Goal: Task Accomplishment & Management: Complete application form

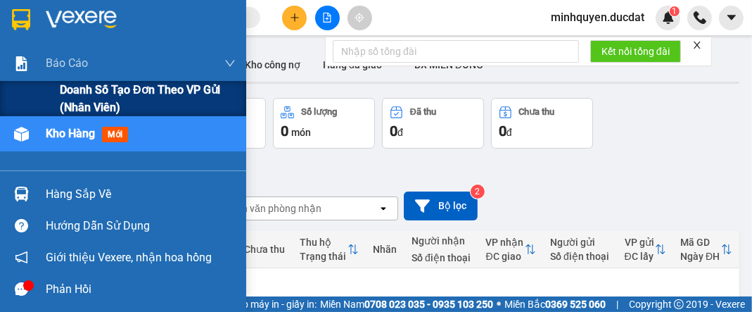
scroll to position [168, 0]
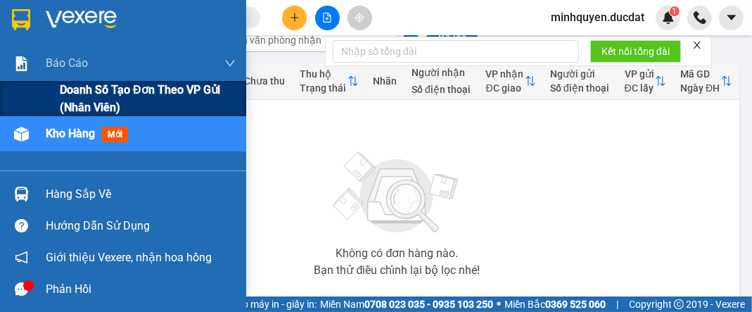
click at [83, 91] on span "Doanh số tạo đơn theo VP gửi (nhân viên)" at bounding box center [148, 98] width 176 height 35
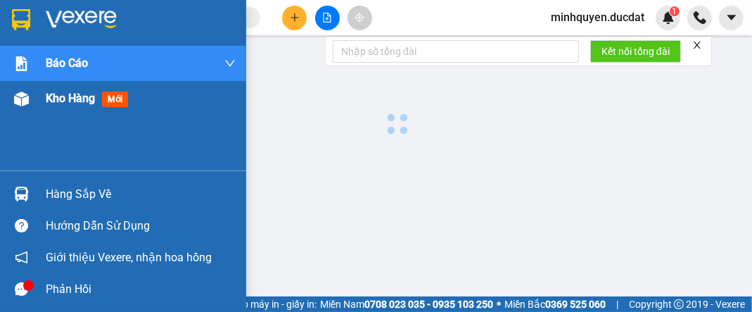
click at [75, 99] on span "Kho hàng" at bounding box center [70, 97] width 49 height 13
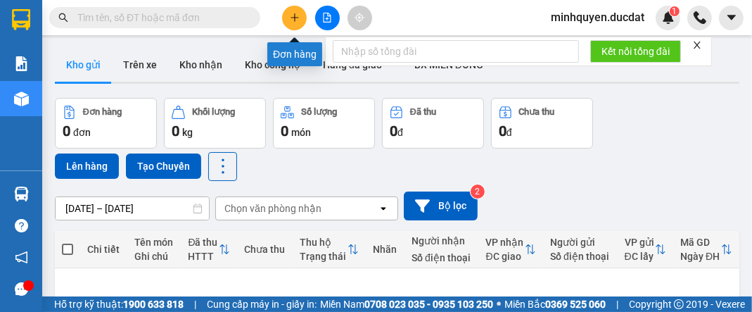
click at [286, 20] on button at bounding box center [294, 18] width 25 height 25
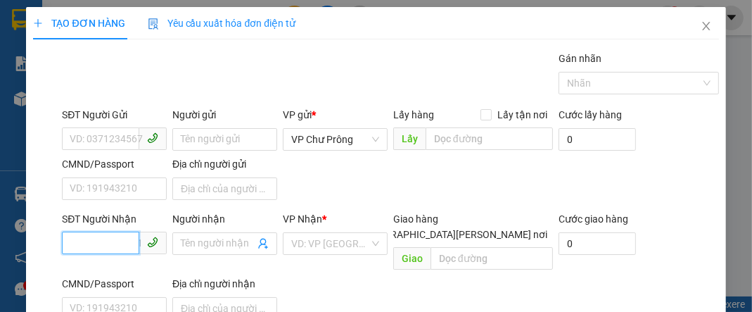
click at [121, 232] on input "SĐT Người Nhận" at bounding box center [100, 242] width 77 height 23
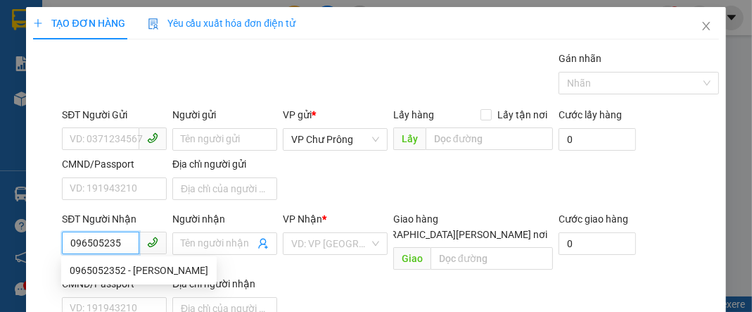
type input "0965052352"
click at [127, 272] on div "0965052352 - [PERSON_NAME]" at bounding box center [139, 269] width 139 height 15
type input "VĨNH"
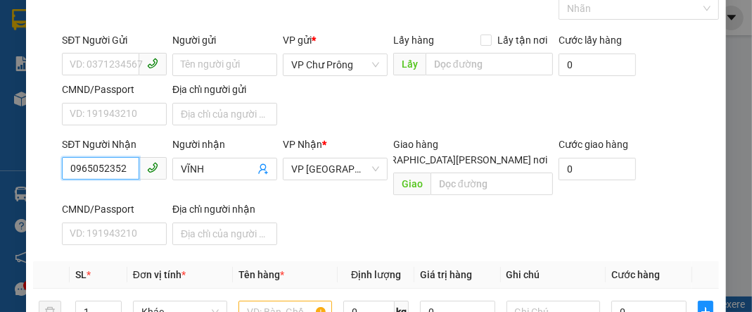
scroll to position [168, 0]
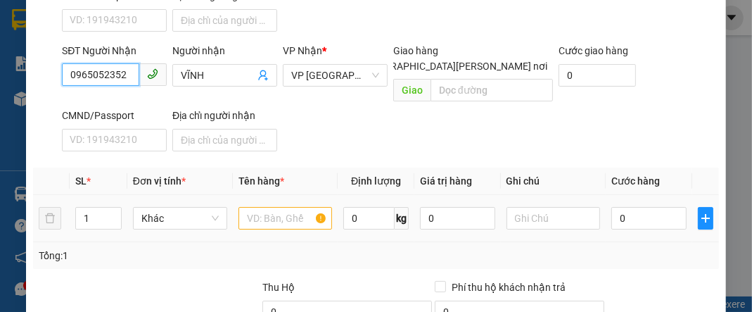
type input "0965052352"
click at [294, 207] on input "text" at bounding box center [285, 218] width 94 height 23
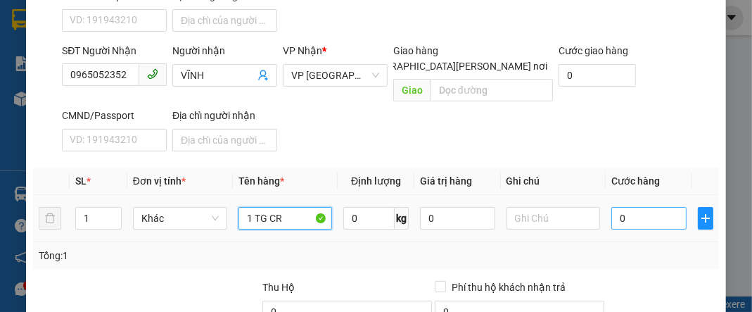
type input "1 TG CR"
click at [656, 207] on input "0" at bounding box center [648, 218] width 75 height 23
type input "4"
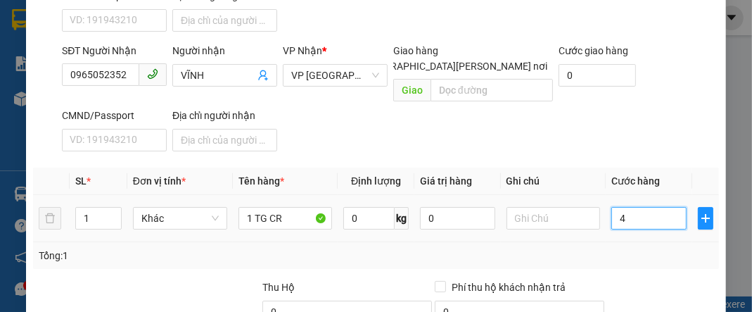
type input "40"
type input "400"
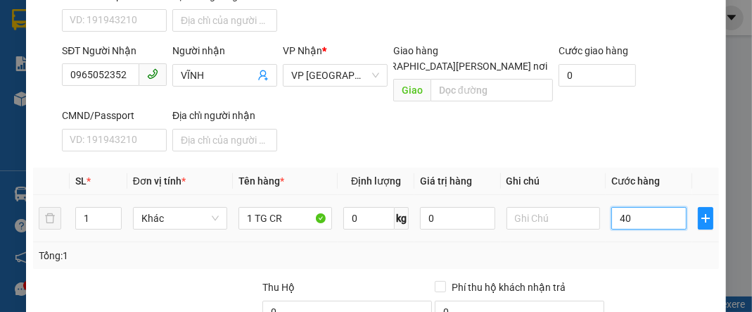
type input "400"
type input "4.000"
type input "40.000"
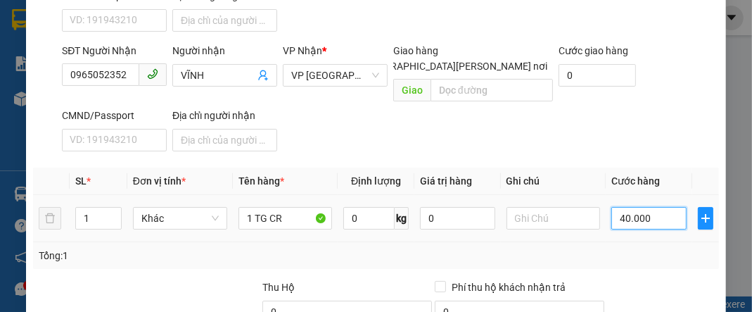
type input "40.000"
type input "400.000"
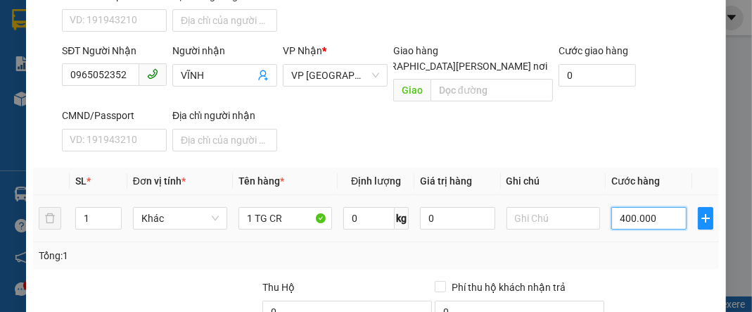
scroll to position [281, 0]
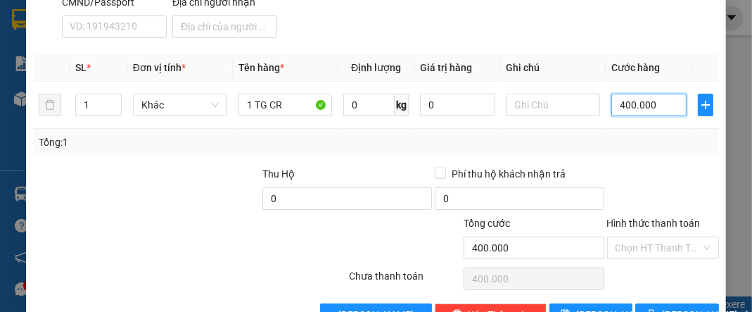
type input "40.000"
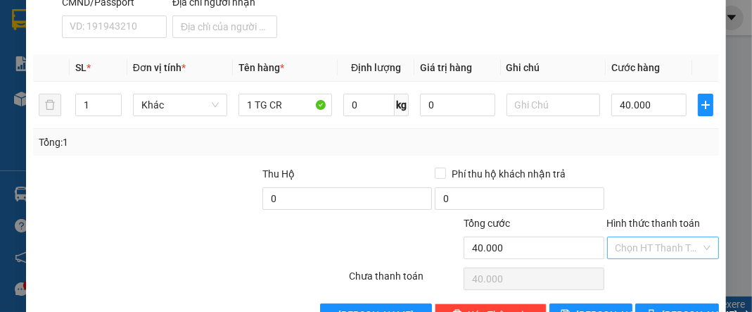
click at [660, 237] on input "Hình thức thanh toán" at bounding box center [657, 247] width 85 height 21
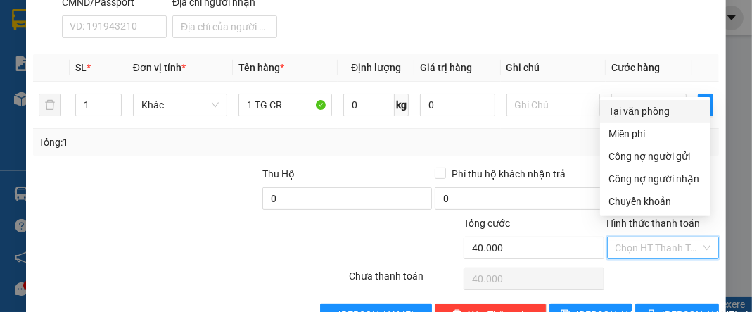
click at [671, 120] on div "Tại văn phòng" at bounding box center [655, 111] width 110 height 23
type input "0"
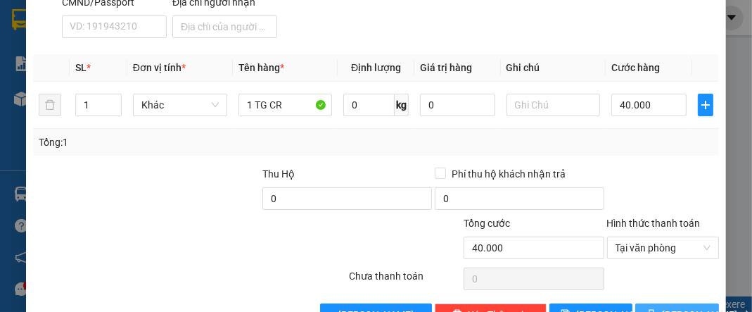
click at [674, 307] on span "[PERSON_NAME] và In" at bounding box center [711, 314] width 98 height 15
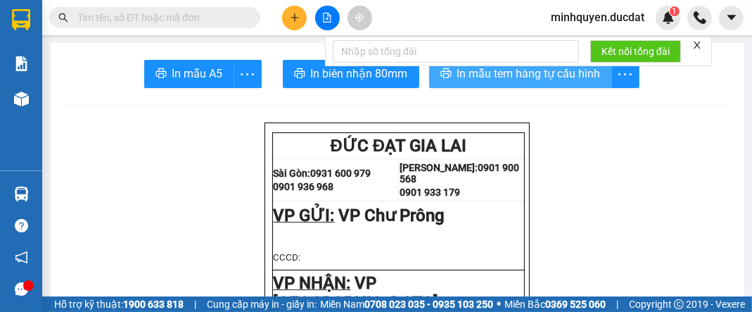
click at [543, 78] on span "In mẫu tem hàng tự cấu hình" at bounding box center [528, 74] width 143 height 18
